Goal: Task Accomplishment & Management: Manage account settings

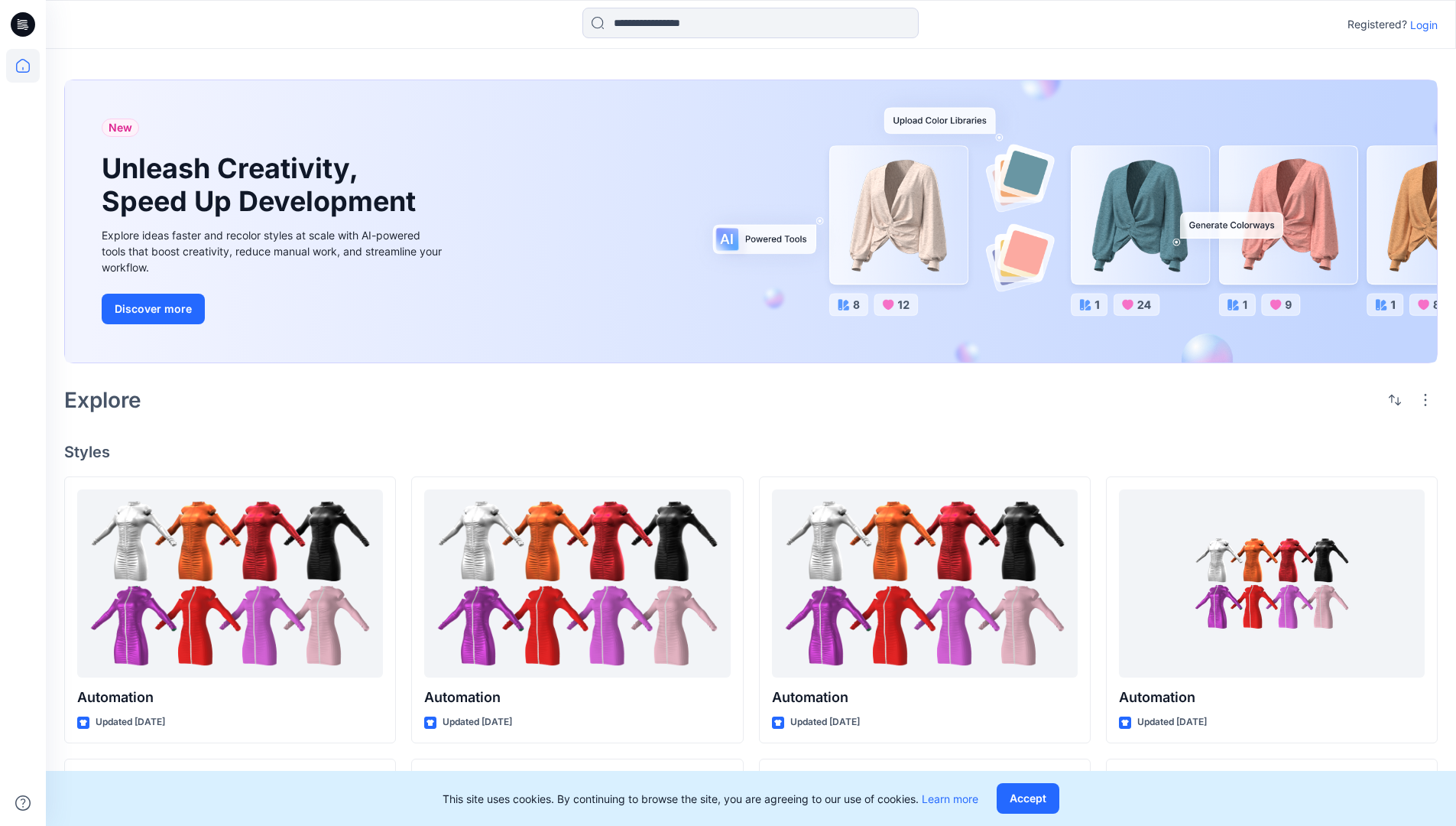
click at [1420, 24] on p "Login" at bounding box center [1424, 25] width 28 height 16
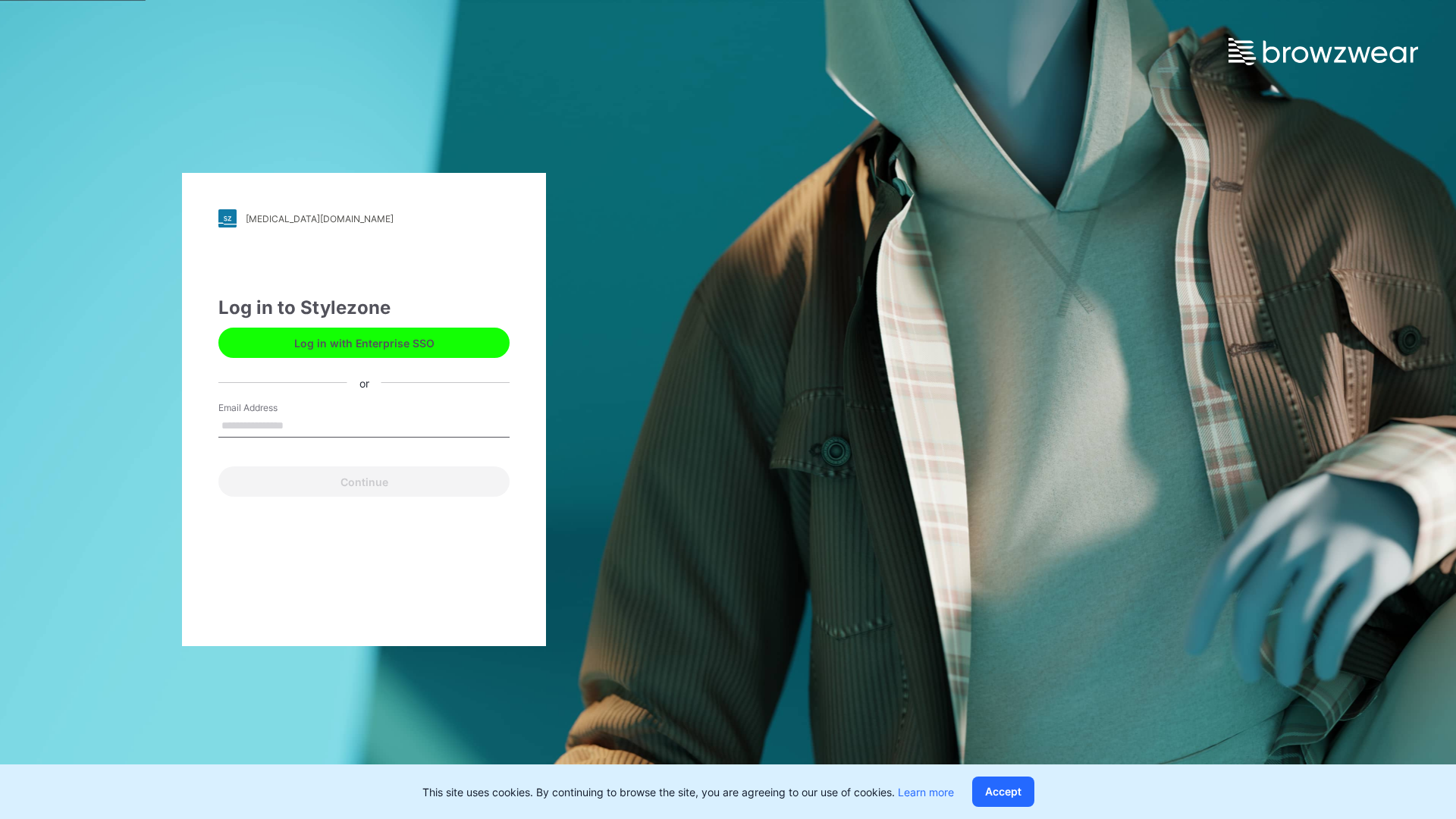
click at [299, 424] on input "Email Address" at bounding box center [364, 425] width 291 height 22
type input "**********"
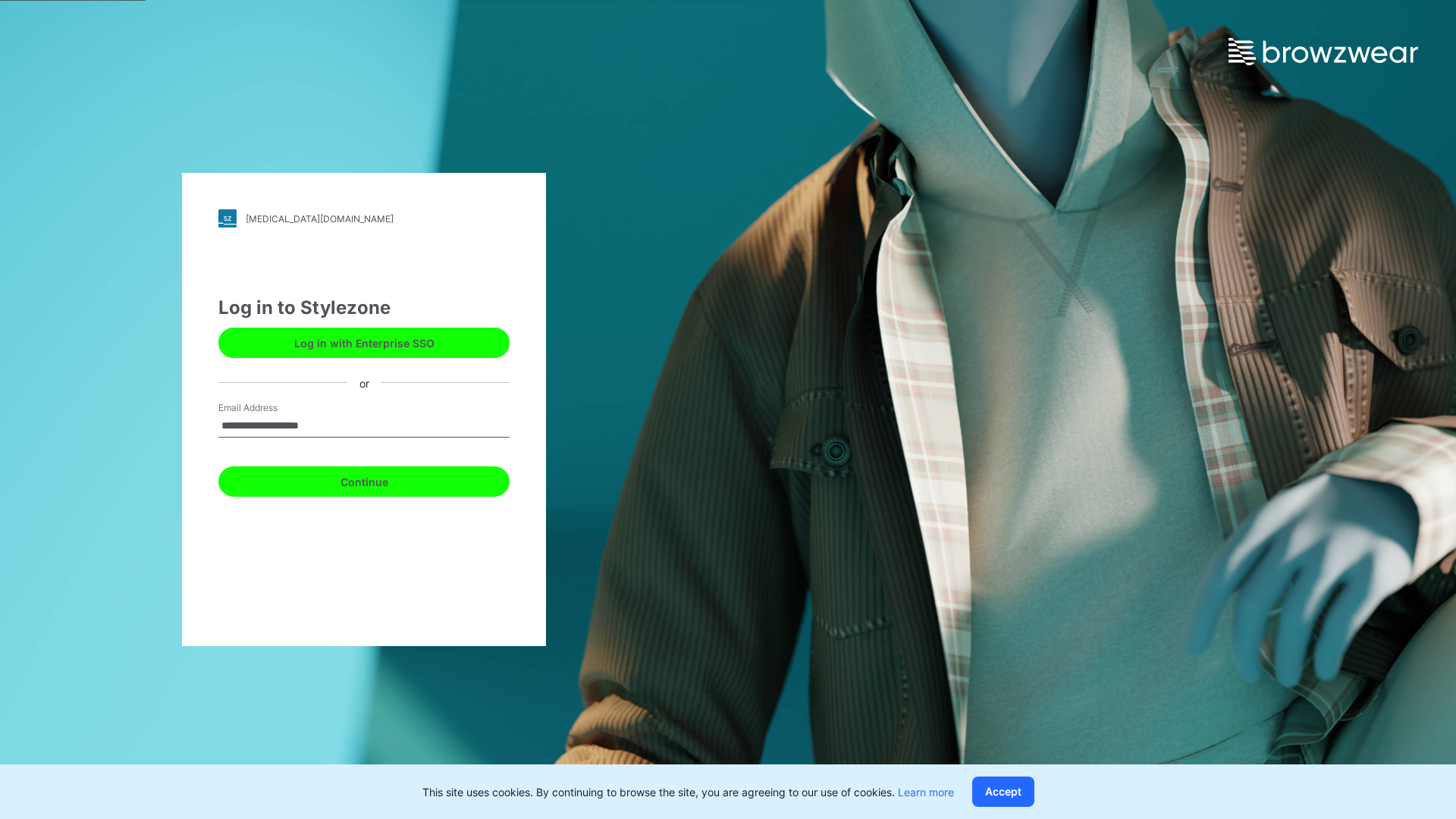
click at [381, 479] on button "Continue" at bounding box center [364, 481] width 291 height 30
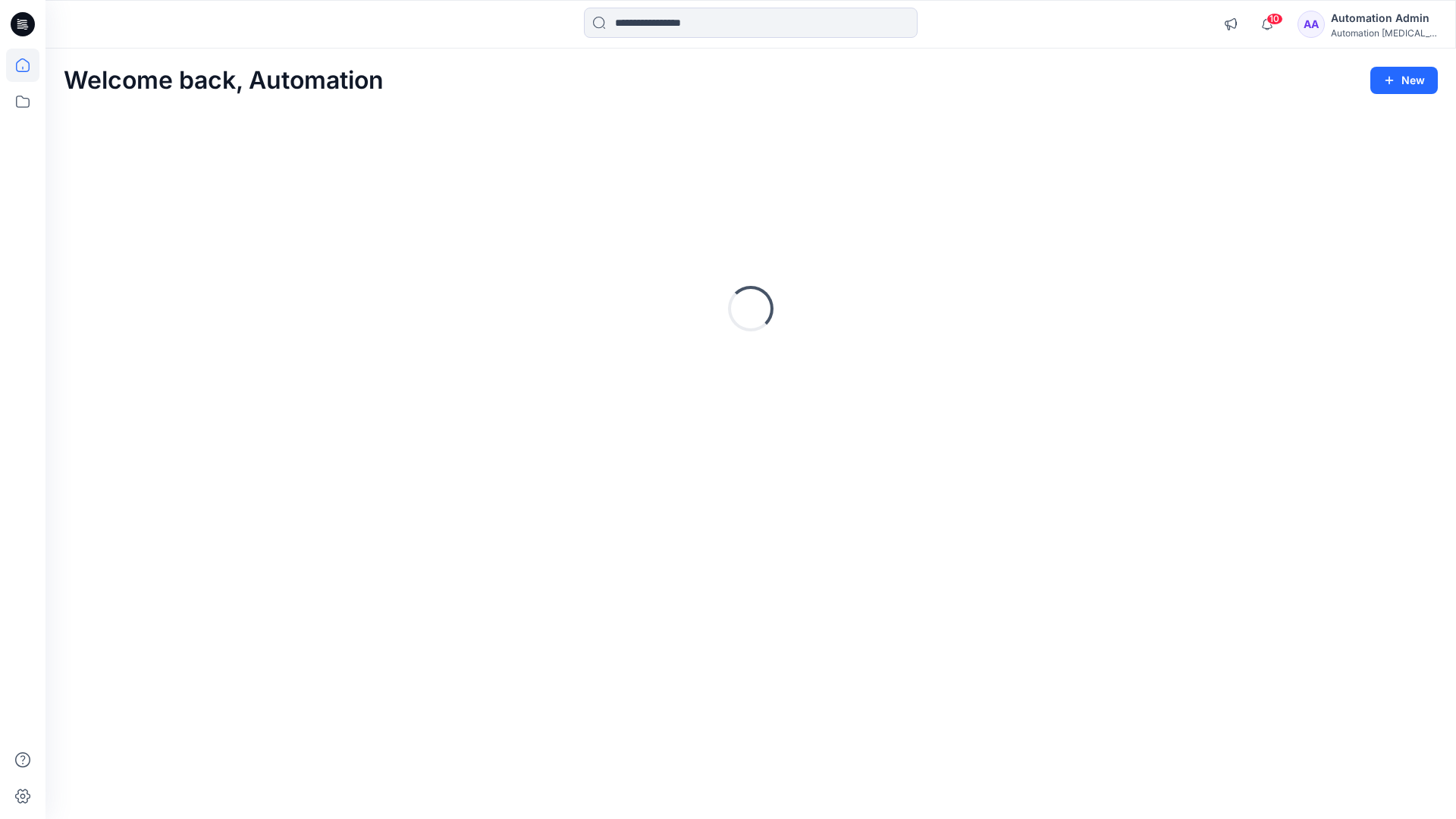
click at [29, 65] on icon at bounding box center [22, 64] width 13 height 13
click at [28, 103] on icon at bounding box center [22, 101] width 33 height 33
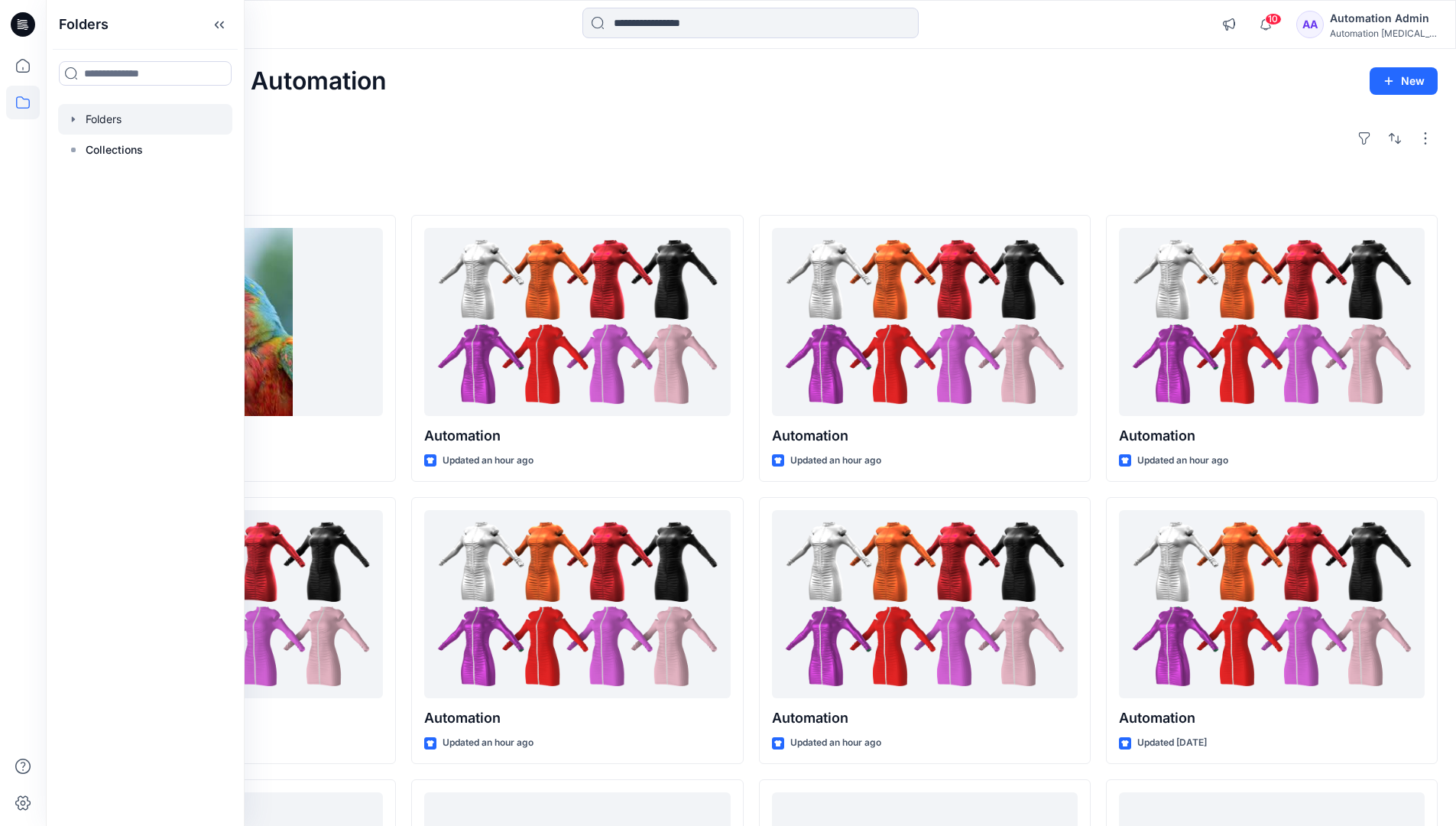
click at [164, 121] on div at bounding box center [146, 119] width 175 height 31
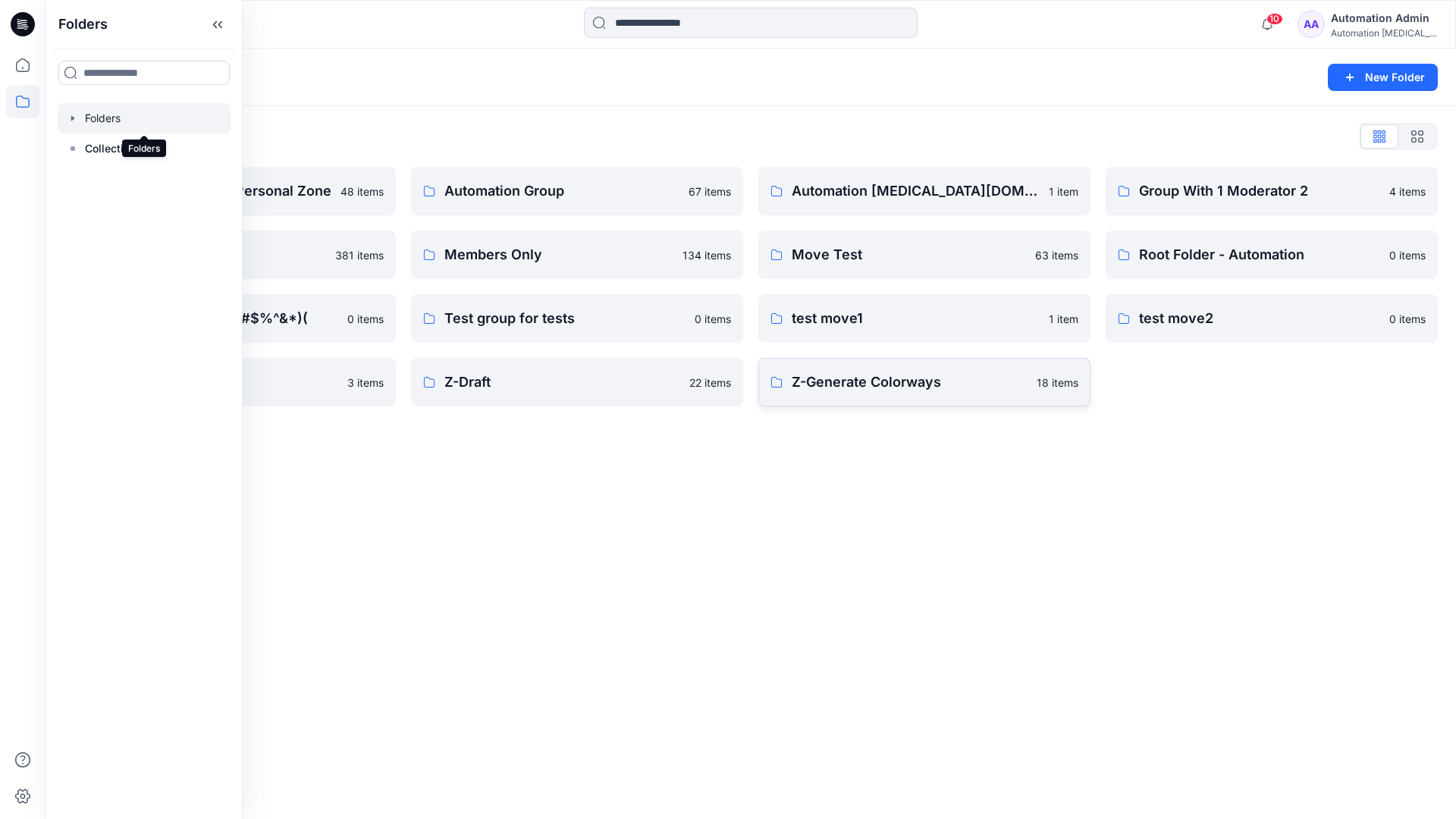
click at [966, 380] on p "Z-Generate Colorways" at bounding box center [909, 382] width 236 height 21
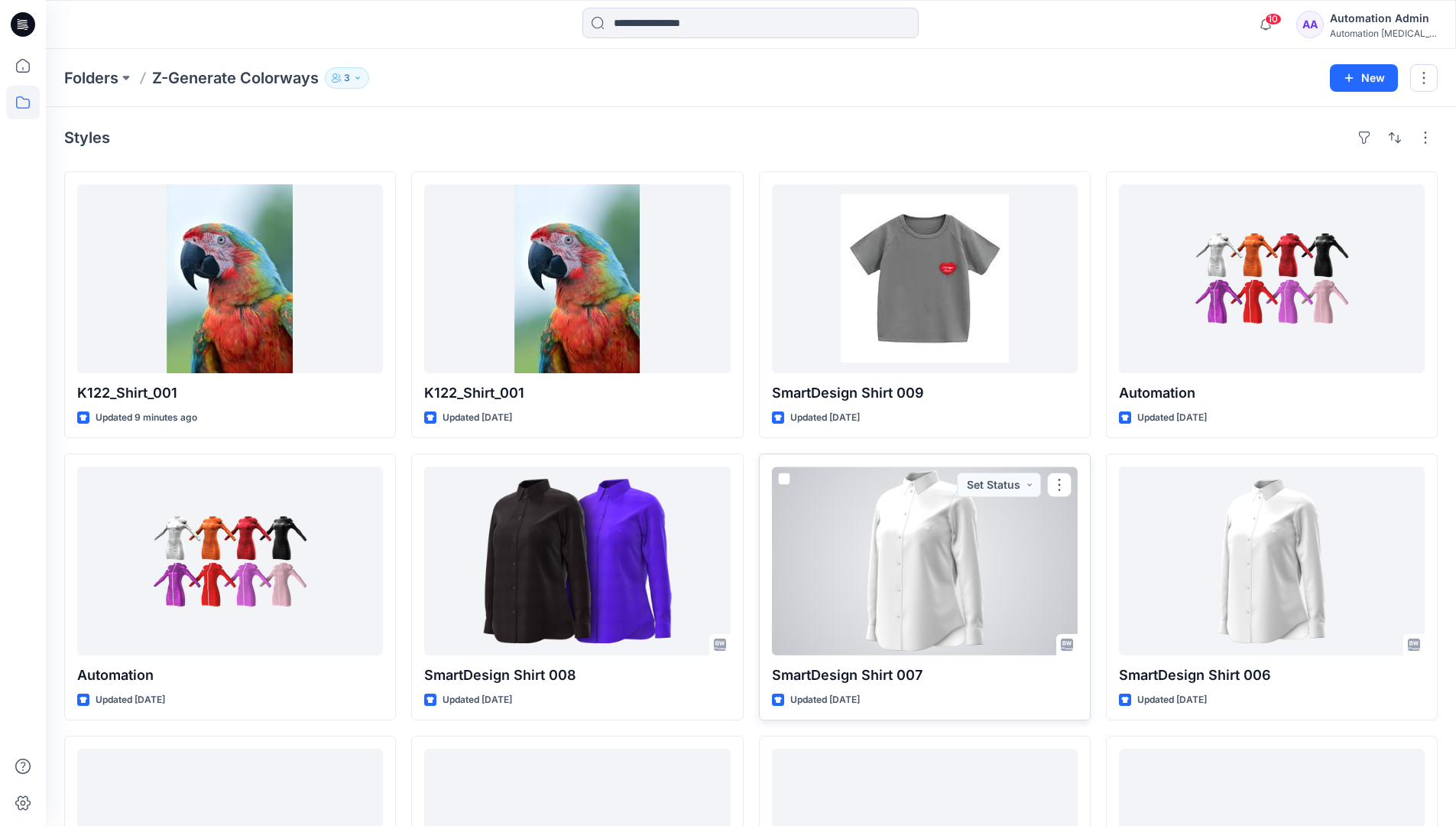
click at [787, 477] on span at bounding box center [784, 479] width 13 height 13
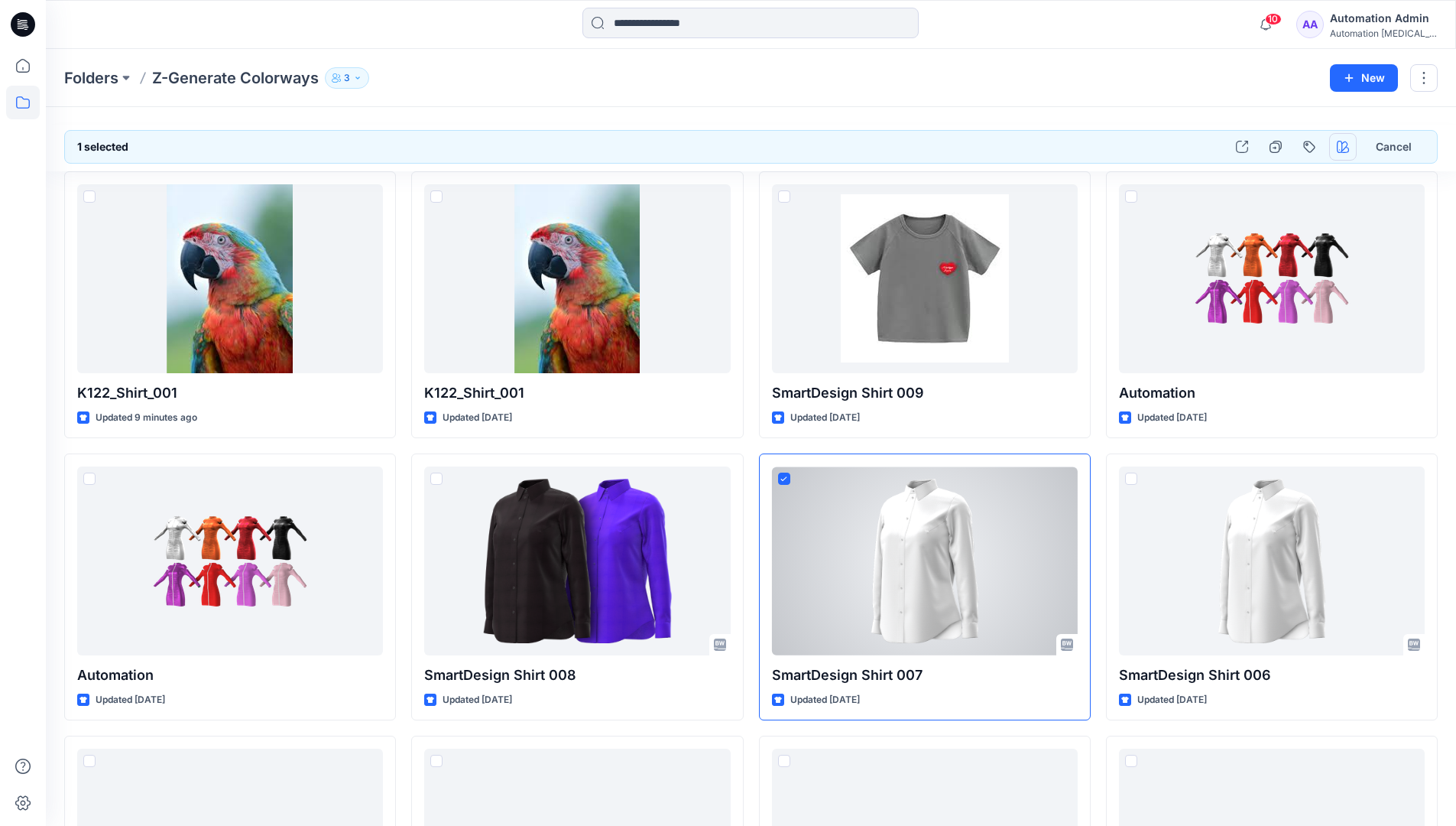
click at [1342, 148] on icon "button" at bounding box center [1343, 147] width 13 height 13
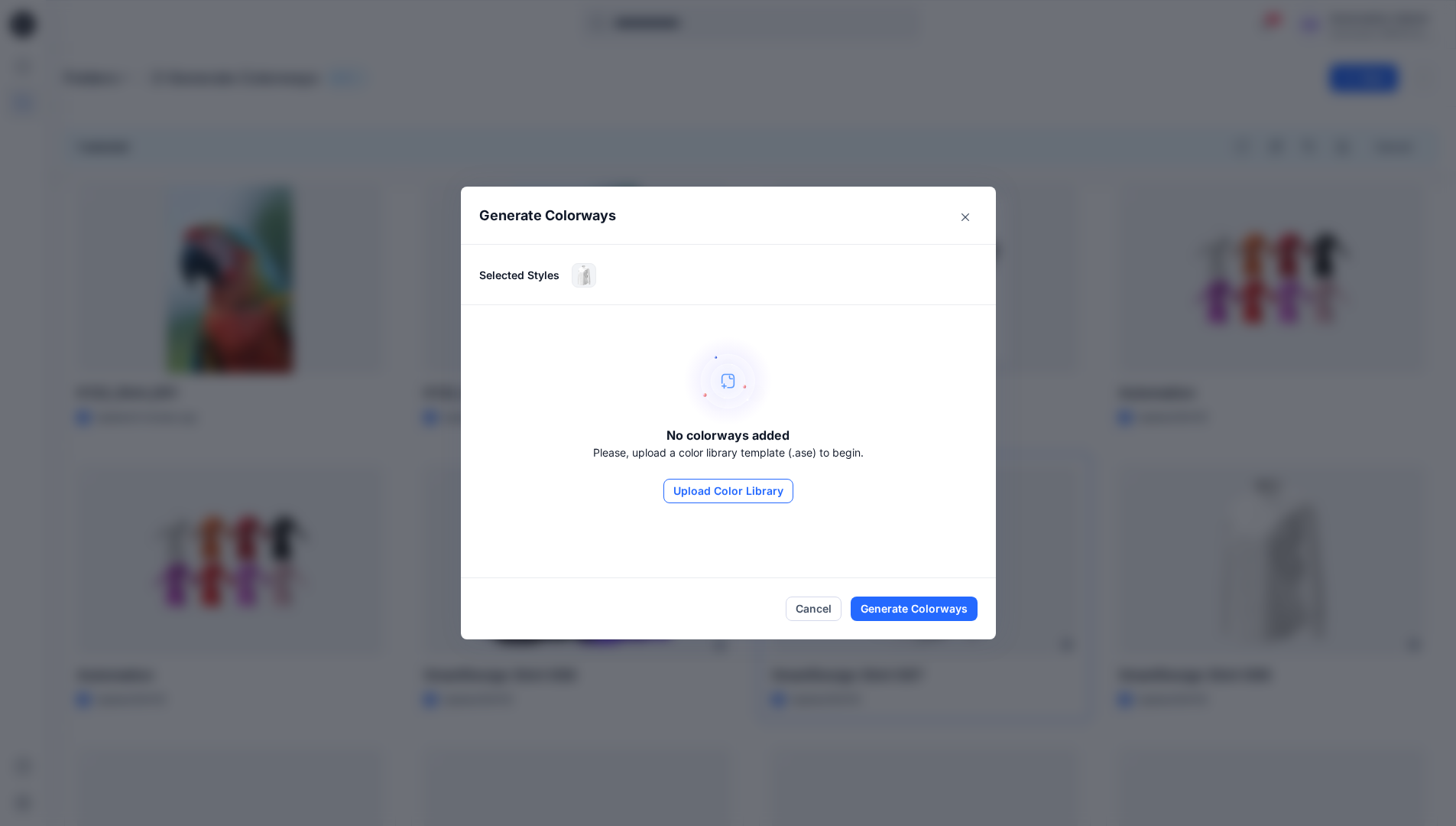
click at [751, 489] on button "Upload Color Library" at bounding box center [728, 490] width 130 height 24
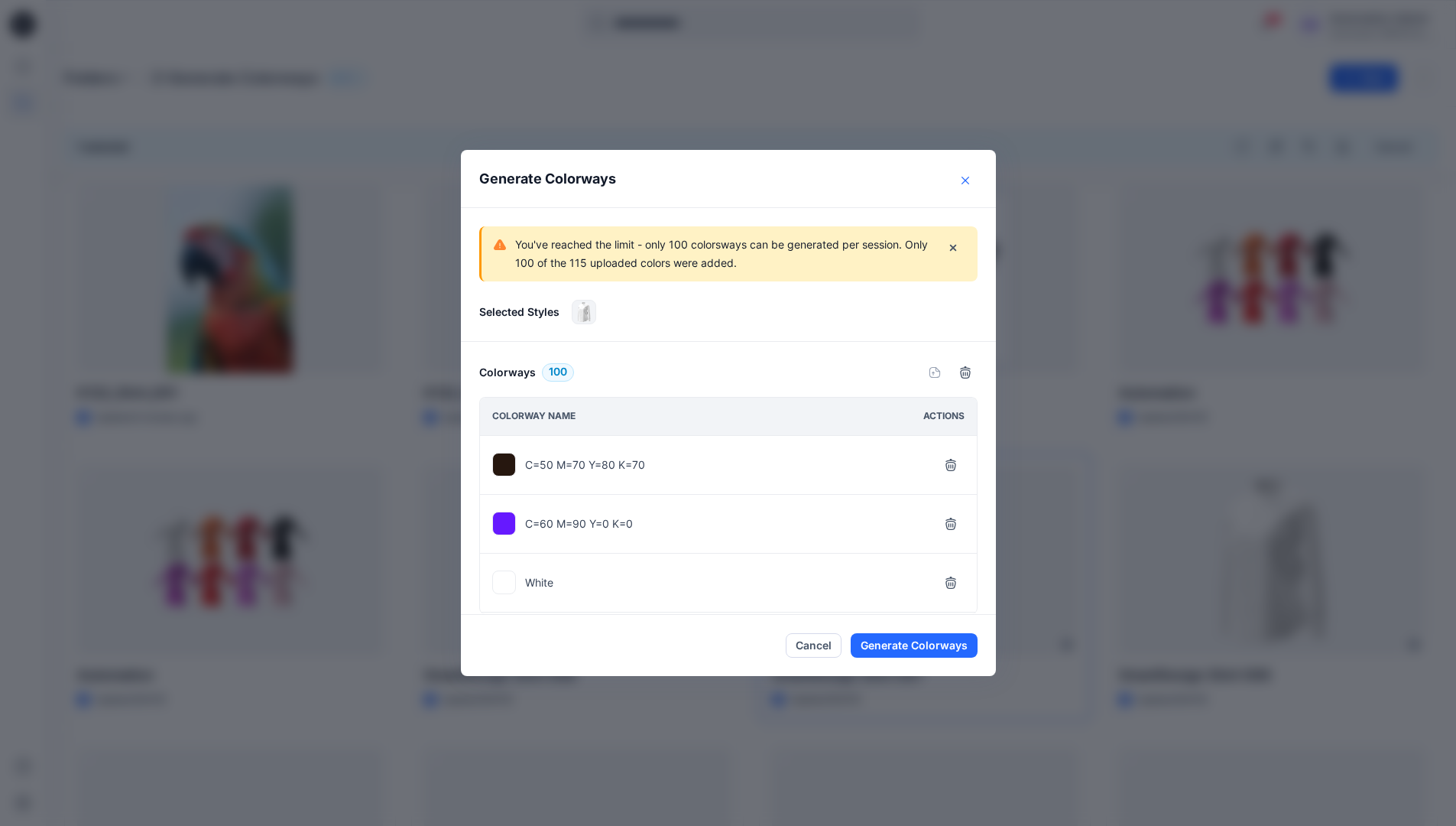
click at [969, 180] on icon "Close" at bounding box center [965, 180] width 7 height 7
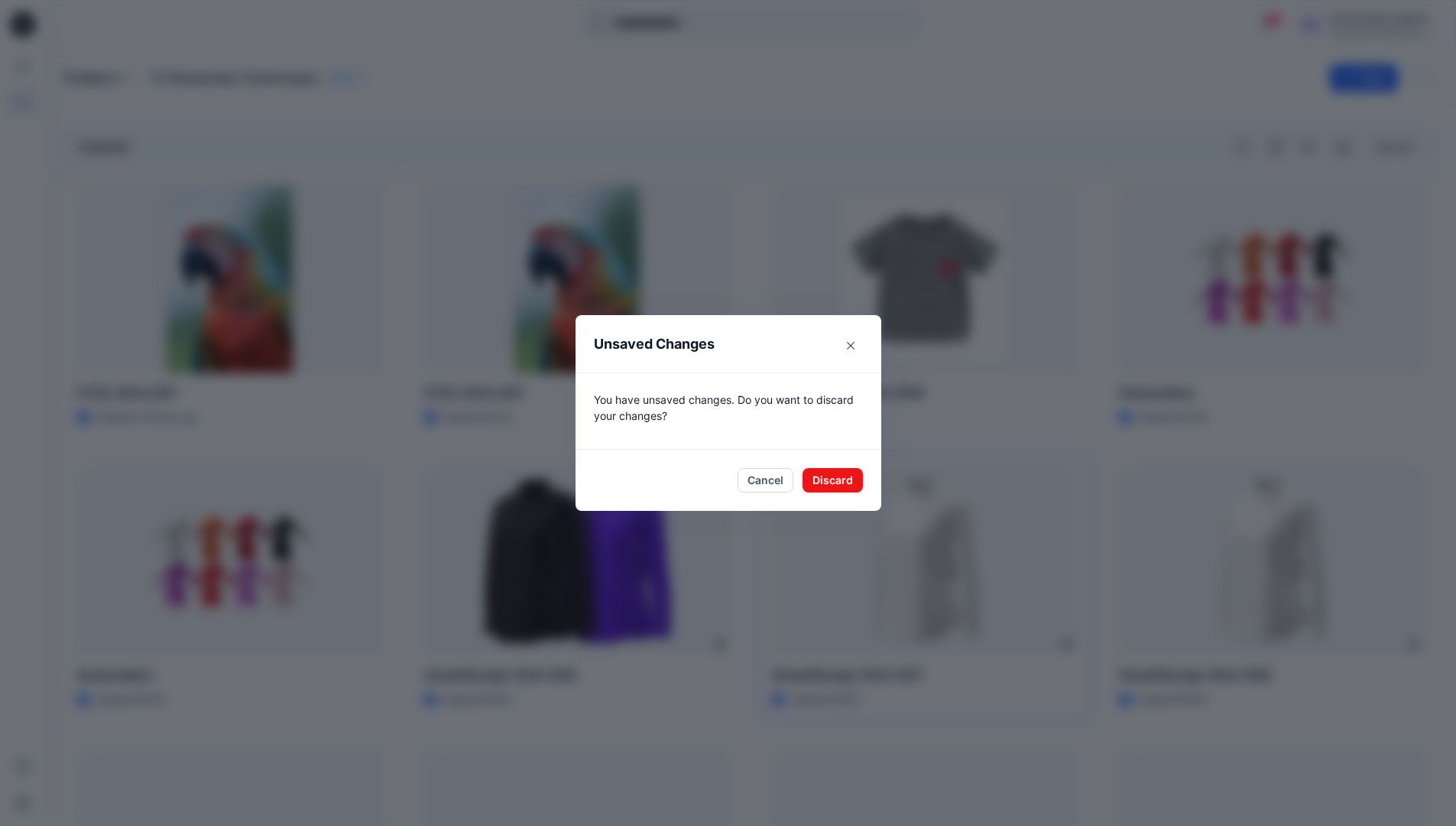
click at [846, 493] on footer "Cancel Discard" at bounding box center [728, 480] width 306 height 61
click at [855, 478] on button "Discard" at bounding box center [832, 479] width 60 height 24
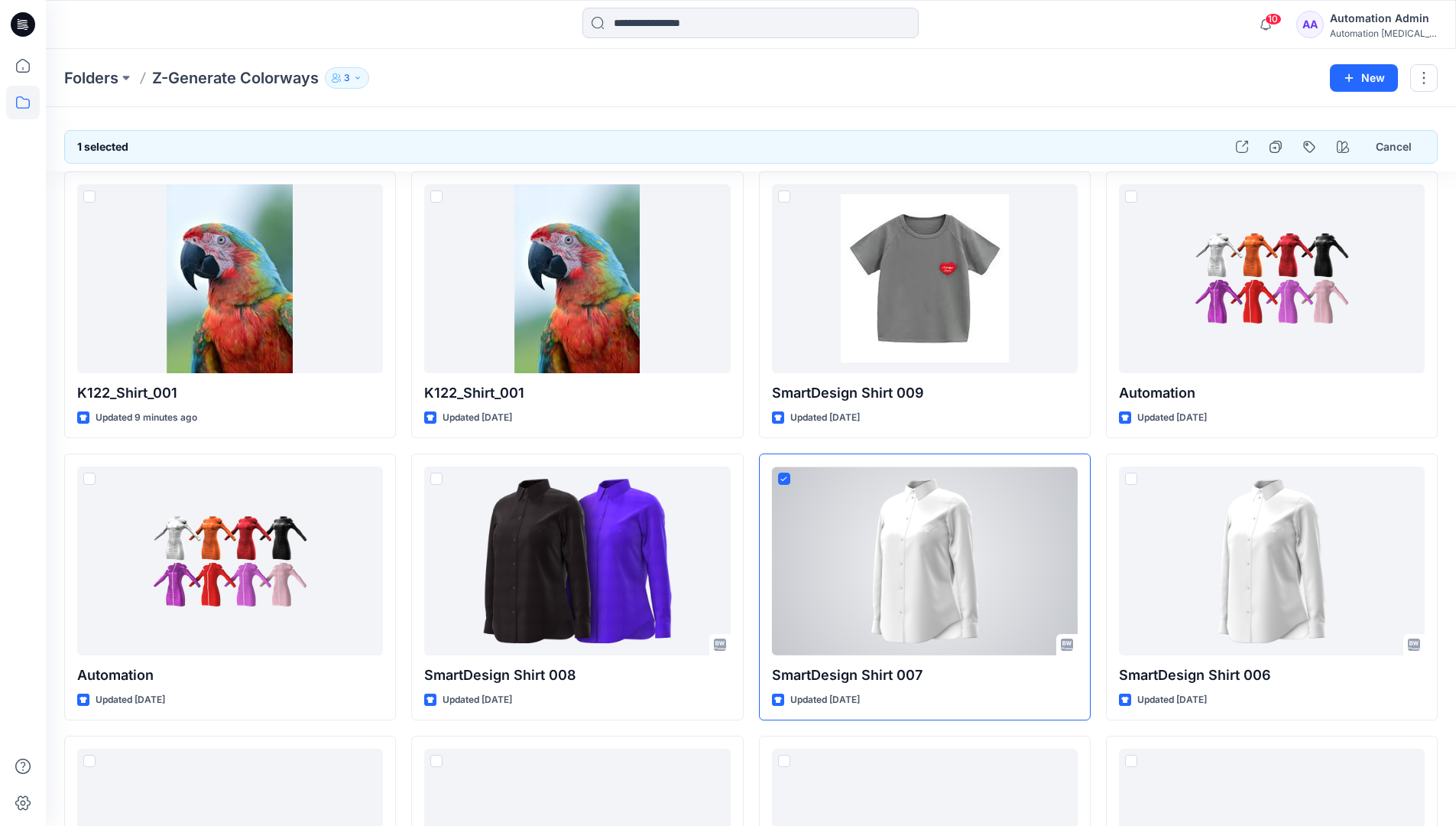
click at [1397, 24] on div "Automation Admin" at bounding box center [1383, 18] width 107 height 18
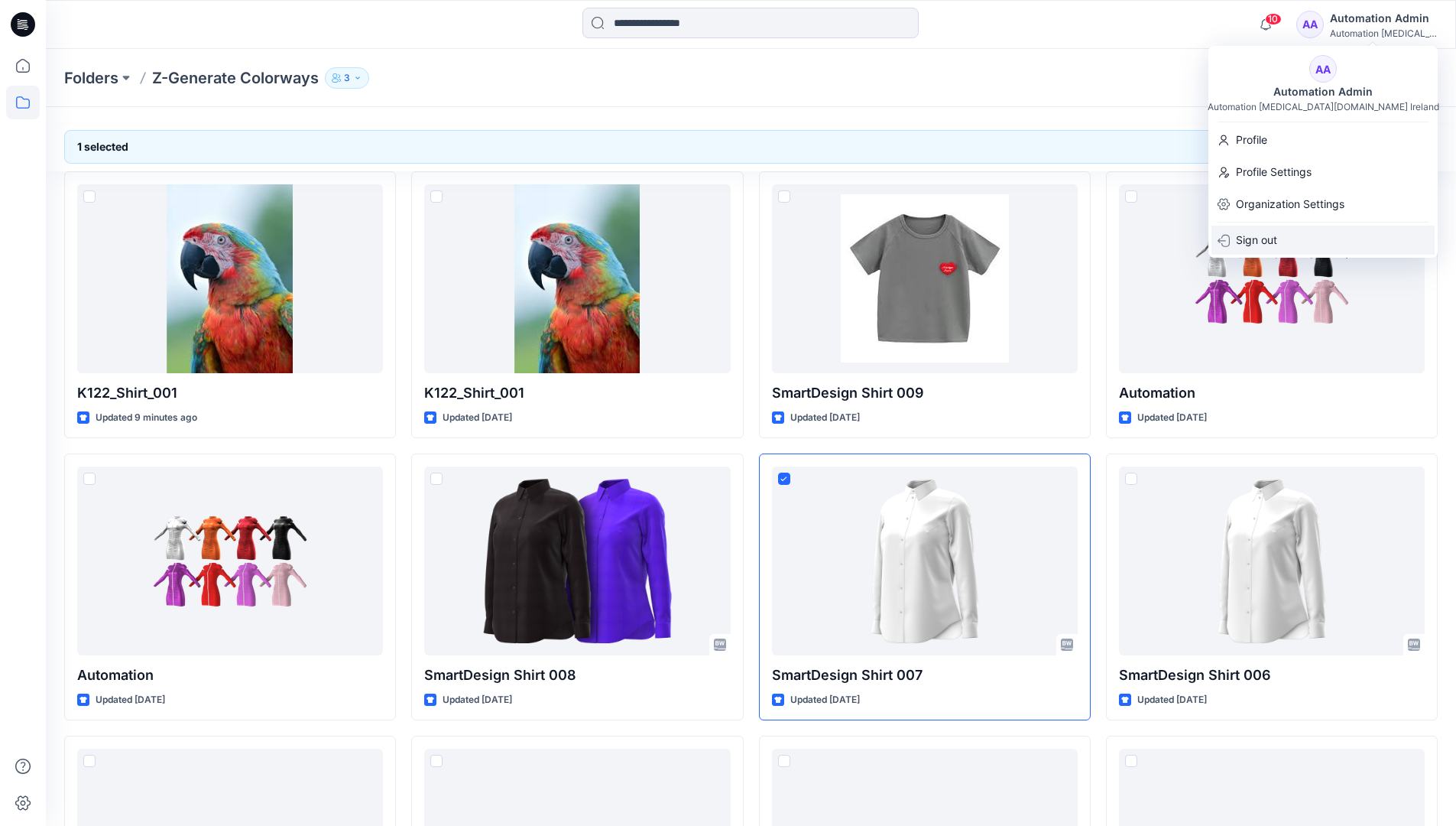
click at [1334, 241] on div "Sign out" at bounding box center [1323, 240] width 223 height 29
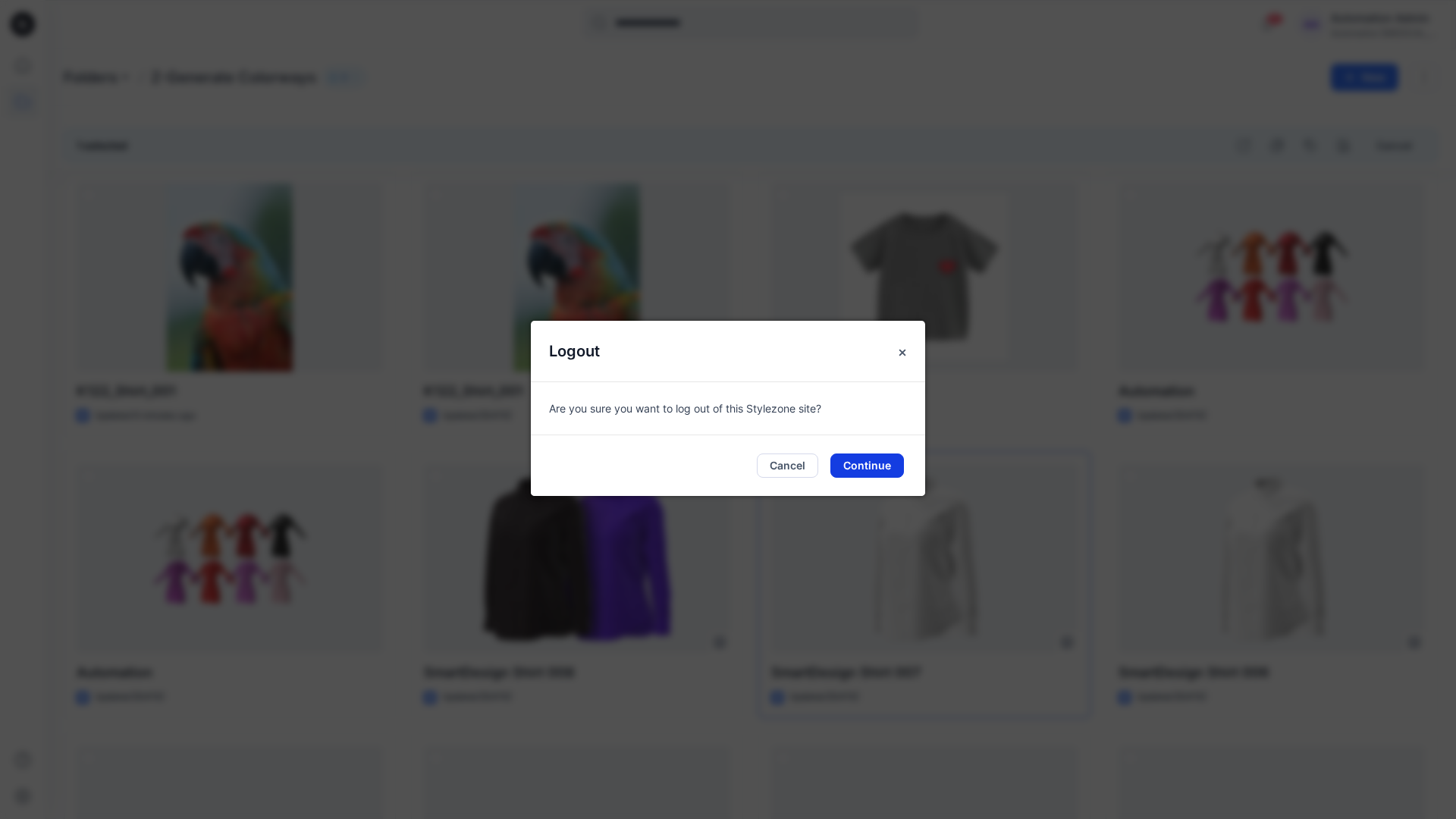
click at [874, 469] on button "Continue" at bounding box center [866, 465] width 73 height 24
